Goal: Information Seeking & Learning: Learn about a topic

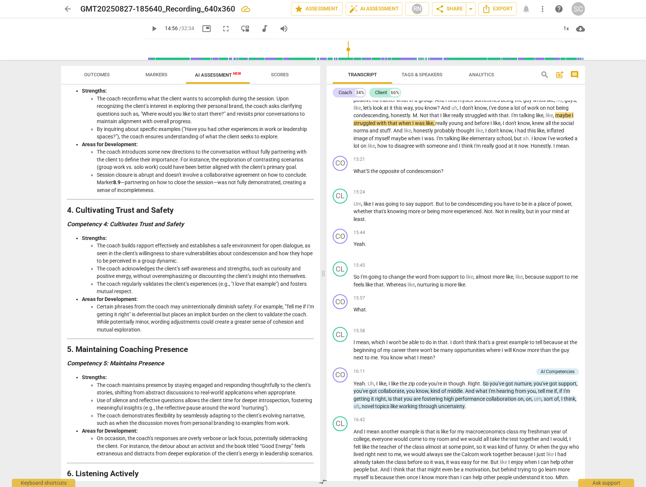
scroll to position [424, 0]
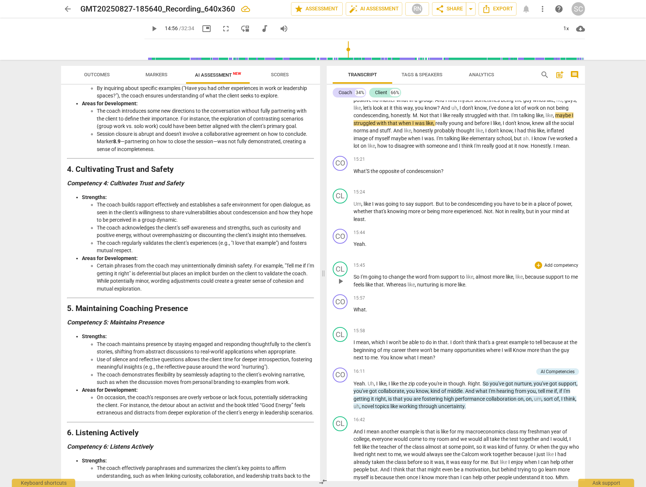
click at [341, 277] on span "play_arrow" at bounding box center [340, 281] width 9 height 9
click at [340, 262] on div "CL" at bounding box center [340, 269] width 15 height 15
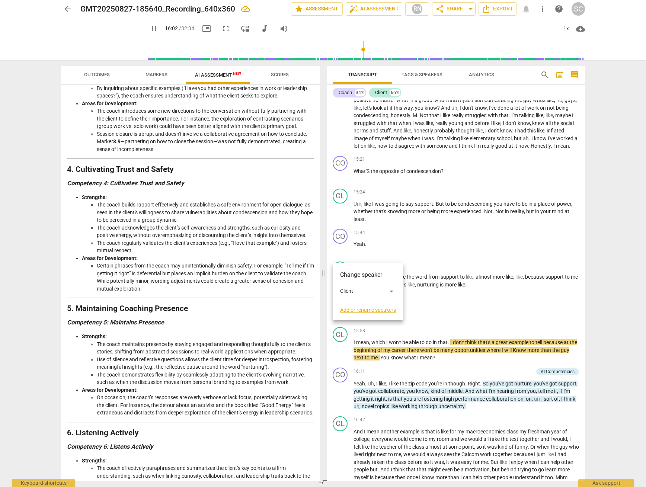
click at [395, 255] on div at bounding box center [323, 243] width 646 height 487
click at [377, 273] on p "So I'm going to change the word from support to like , almost more like , like …" at bounding box center [467, 280] width 226 height 15
click at [343, 277] on span "pause" at bounding box center [340, 281] width 9 height 9
click at [343, 277] on span "play_arrow" at bounding box center [340, 281] width 9 height 9
click at [341, 310] on span "pause" at bounding box center [340, 314] width 9 height 9
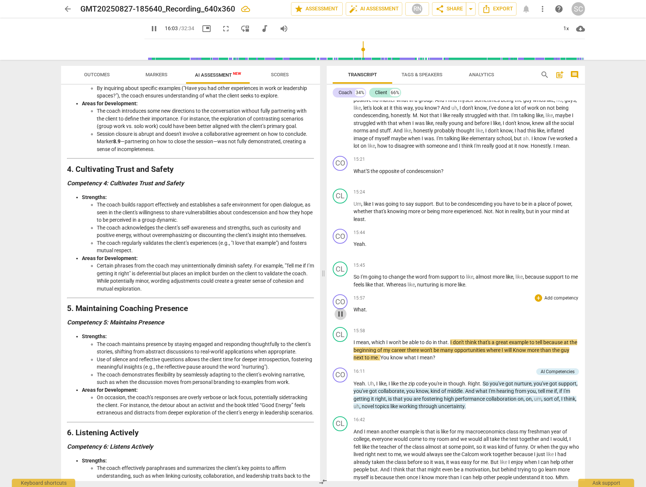
type input "963"
click at [365, 307] on span "What" at bounding box center [360, 310] width 12 height 6
click at [344, 294] on div "CO" at bounding box center [340, 301] width 15 height 15
click at [357, 321] on div "Coach" at bounding box center [368, 324] width 56 height 12
click at [356, 337] on li "Client" at bounding box center [368, 338] width 57 height 14
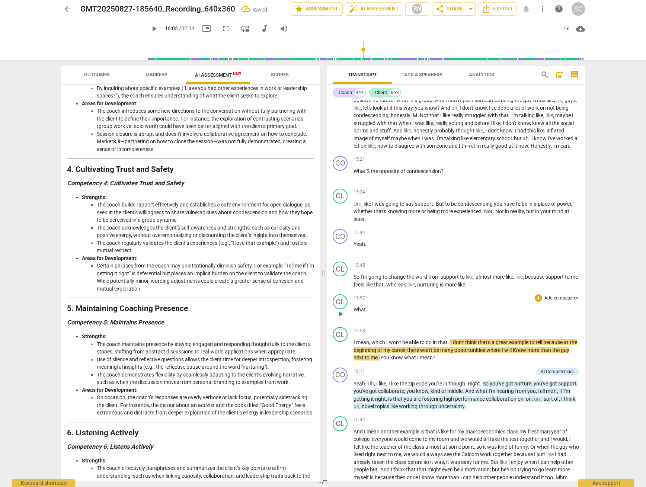
click at [354, 307] on span "What" at bounding box center [360, 310] width 12 height 6
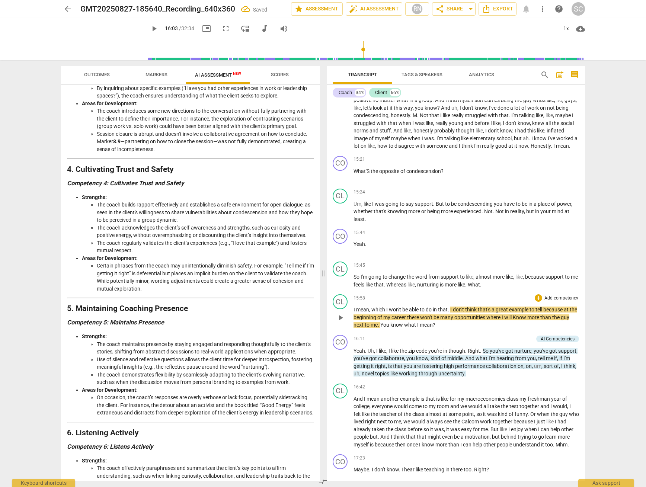
click at [354, 306] on p "I mean , which I won't be able to do in that . I don't think that's a great exa…" at bounding box center [467, 317] width 226 height 23
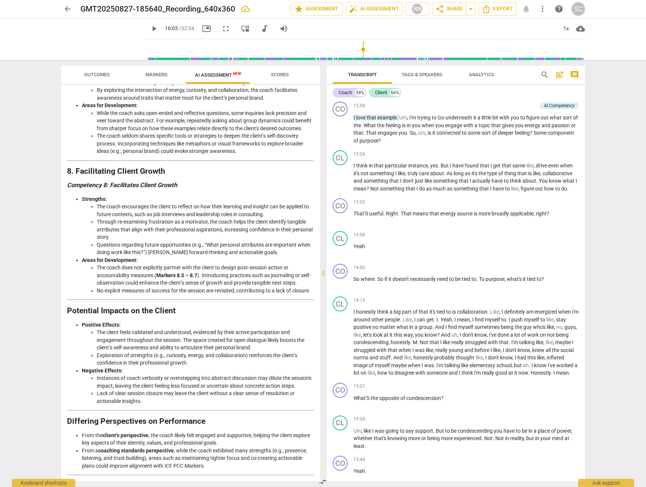
scroll to position [916, 0]
